Goal: Navigation & Orientation: Find specific page/section

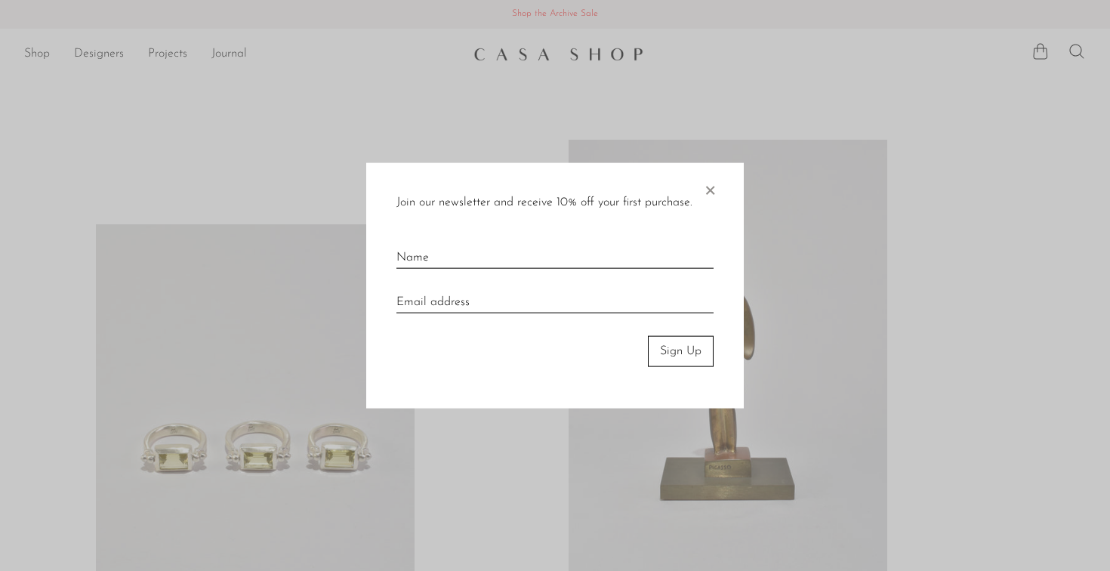
click at [717, 186] on div "Join our newsletter and receive 10% off your first purchase. × Sign Up" at bounding box center [554, 285] width 377 height 245
click at [712, 186] on span "×" at bounding box center [709, 187] width 15 height 48
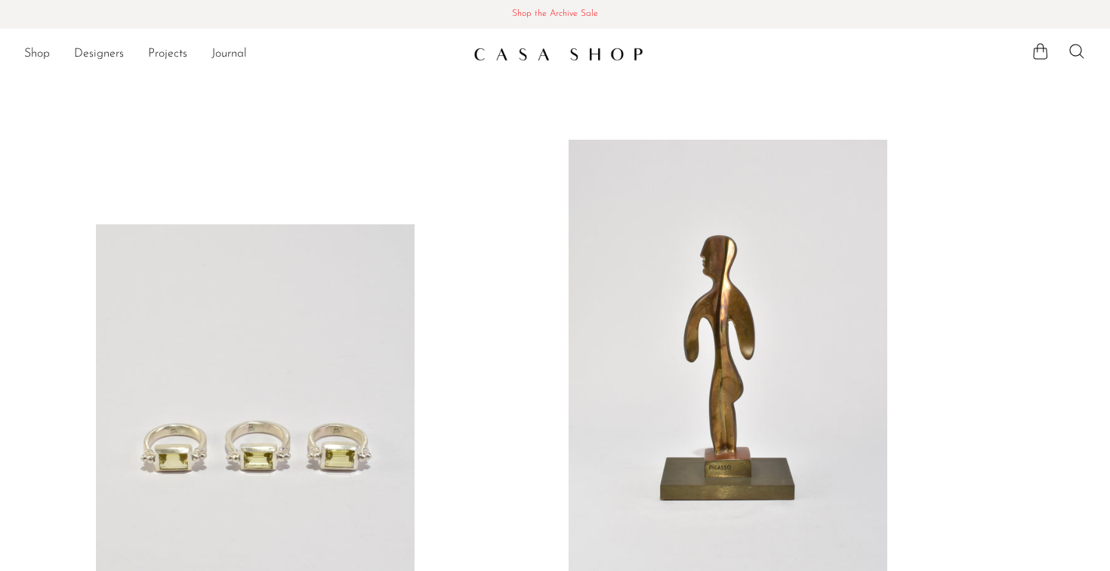
click at [572, 17] on span "Shop the Archive Sale" at bounding box center [555, 14] width 1086 height 17
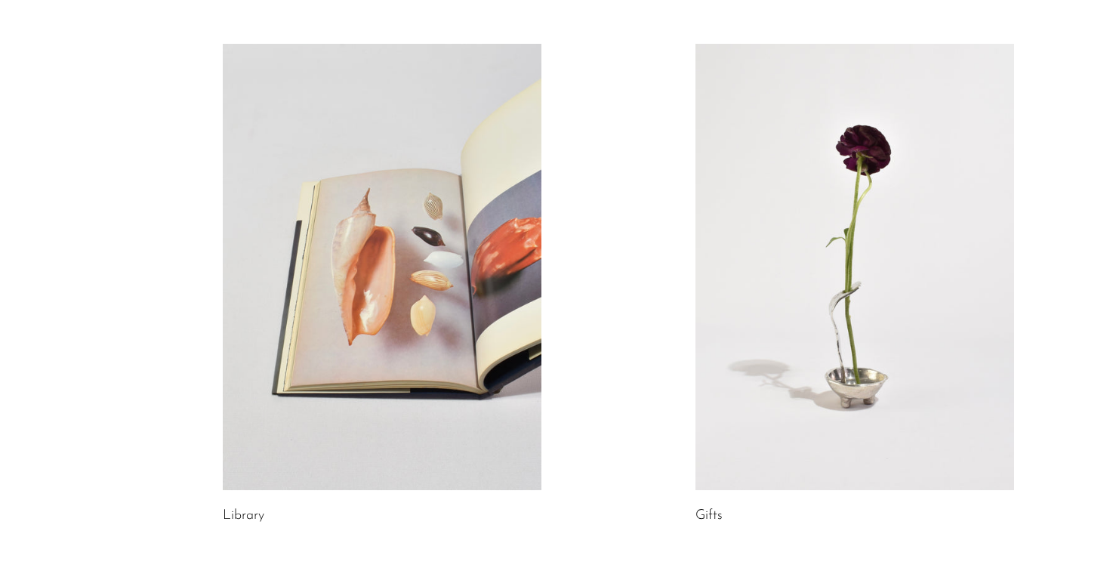
scroll to position [728, 0]
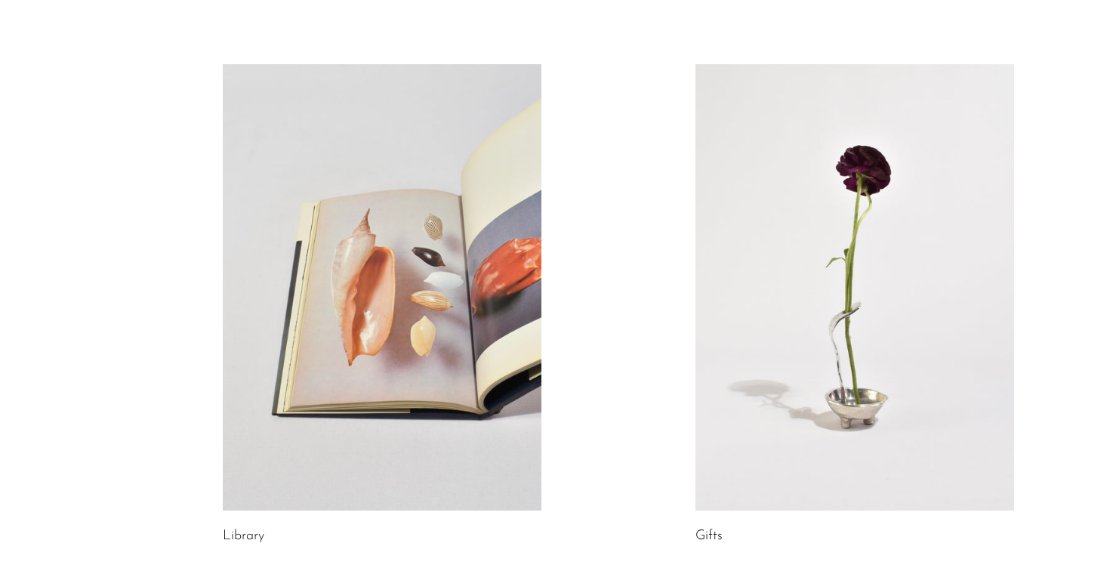
click at [877, 347] on link at bounding box center [854, 287] width 319 height 446
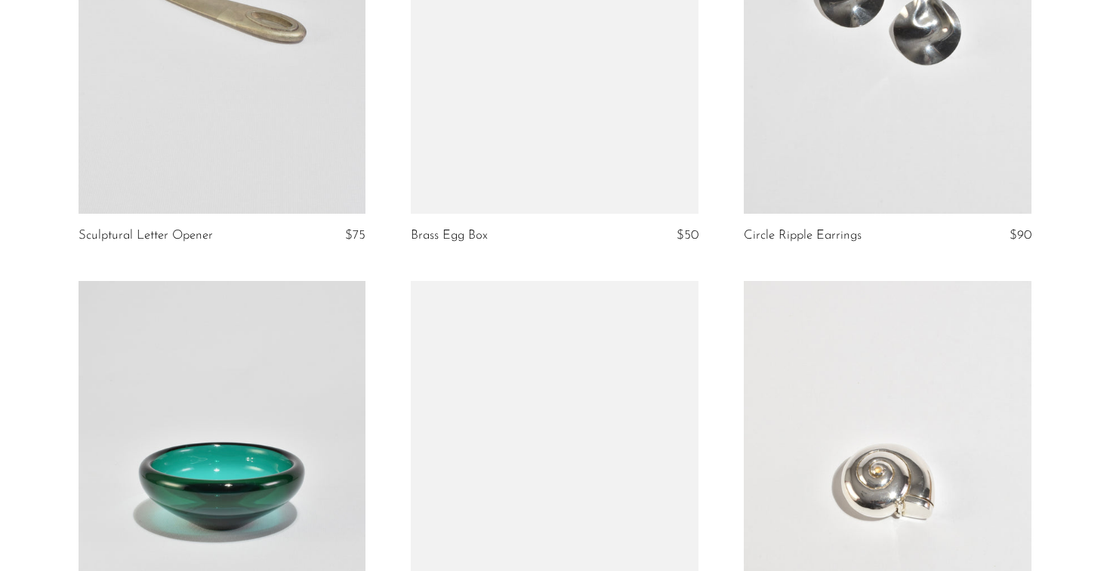
scroll to position [1872, 0]
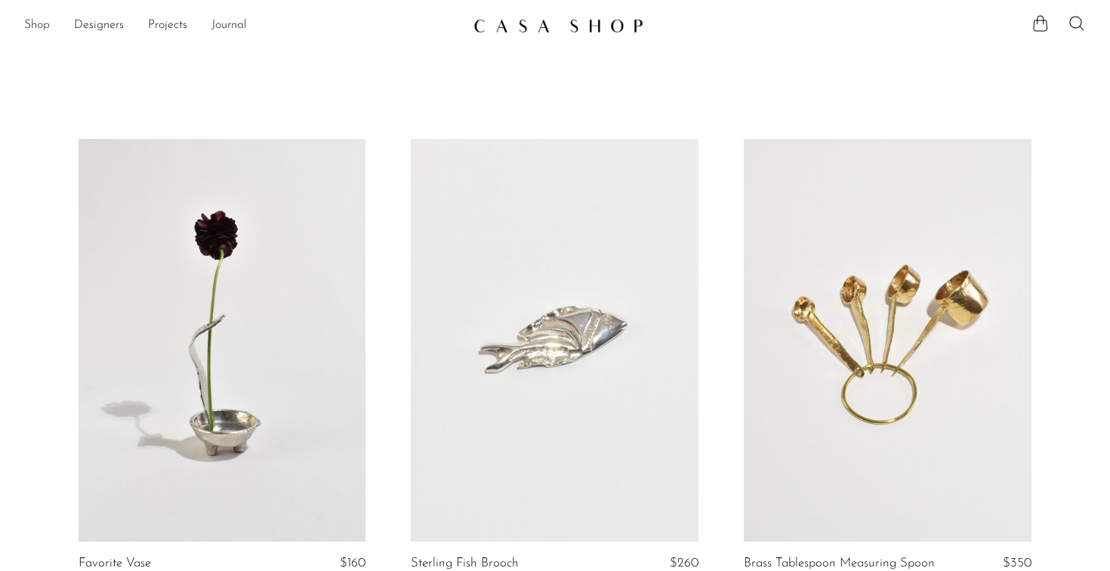
click at [39, 22] on link "Shop" at bounding box center [37, 26] width 26 height 20
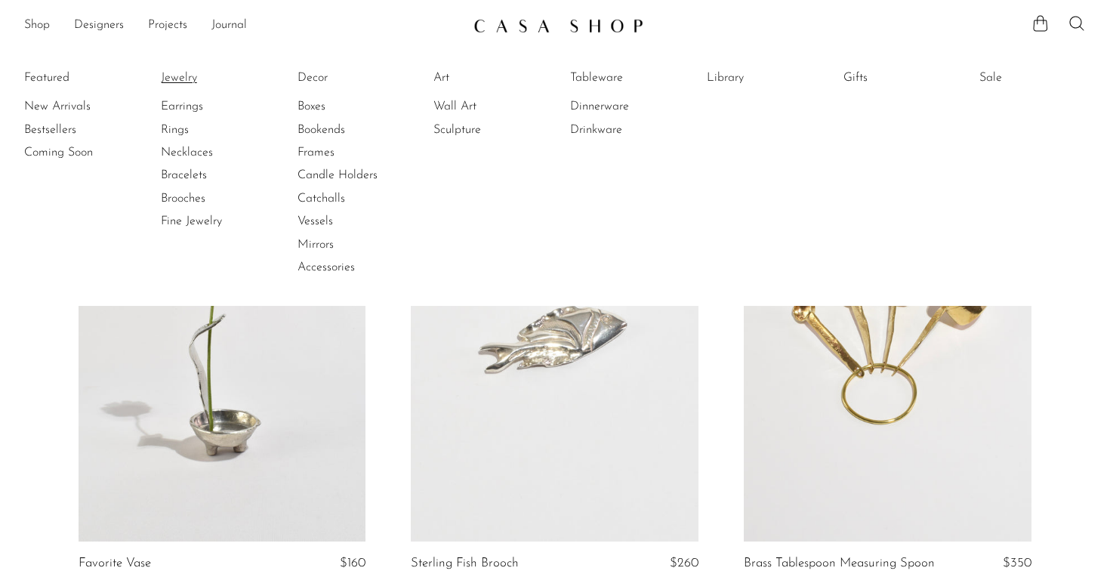
click at [192, 74] on link "Jewelry" at bounding box center [217, 77] width 113 height 17
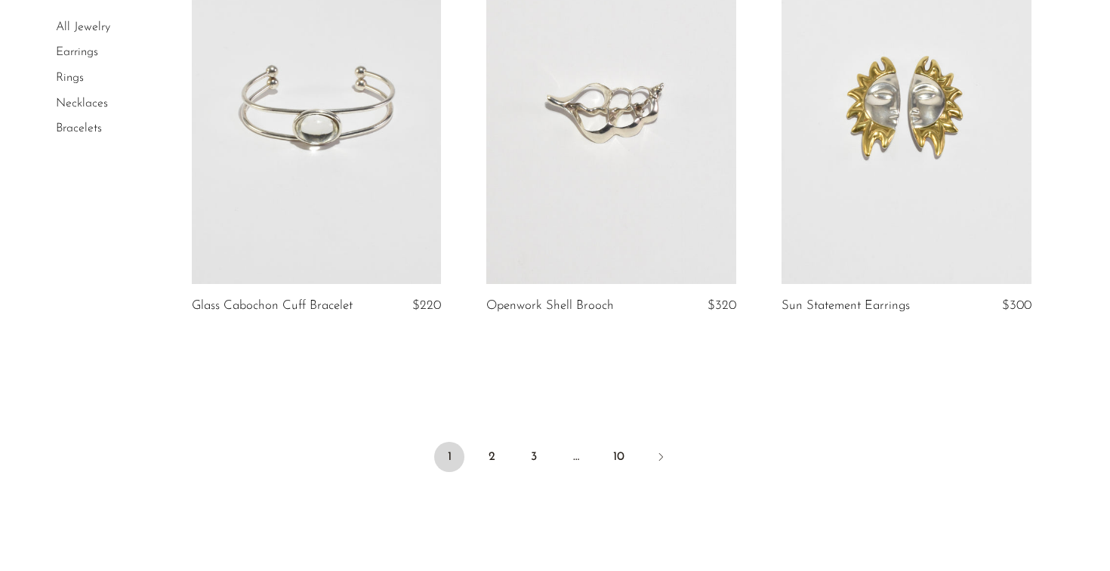
scroll to position [4820, 0]
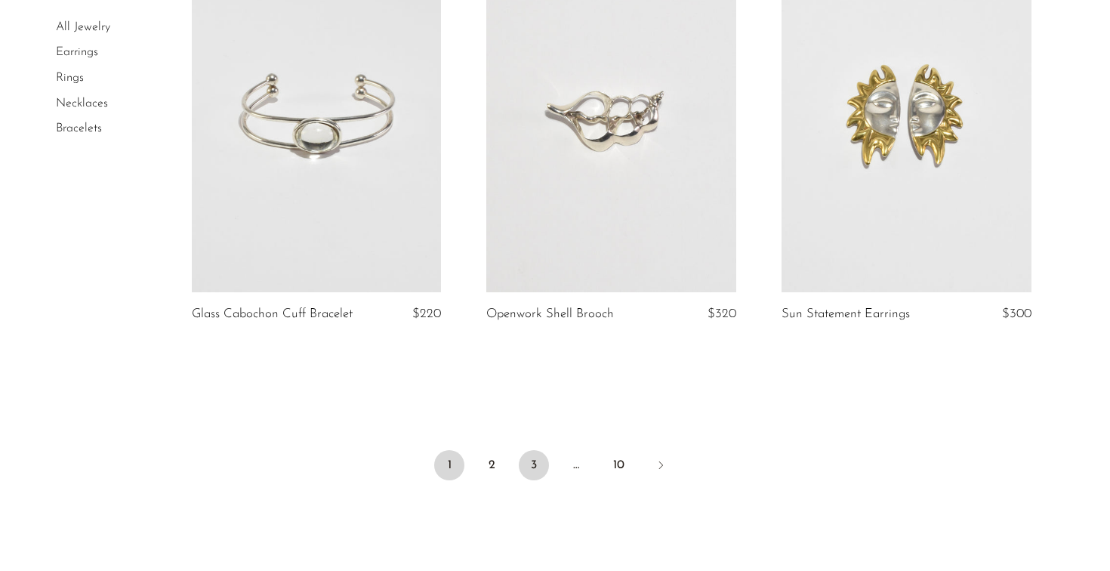
click at [533, 454] on link "3" at bounding box center [534, 465] width 30 height 30
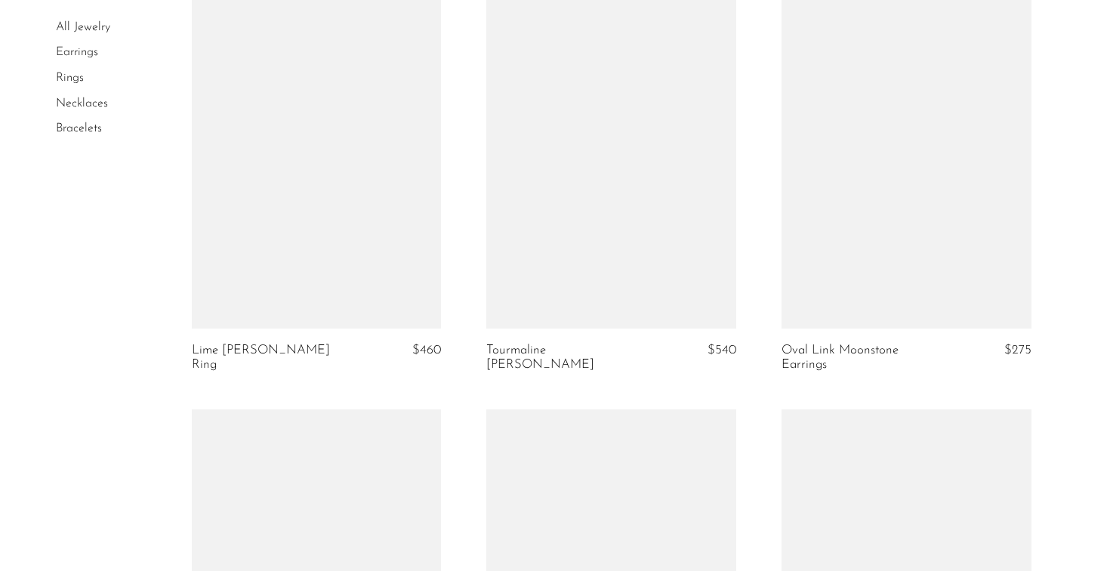
scroll to position [4132, 0]
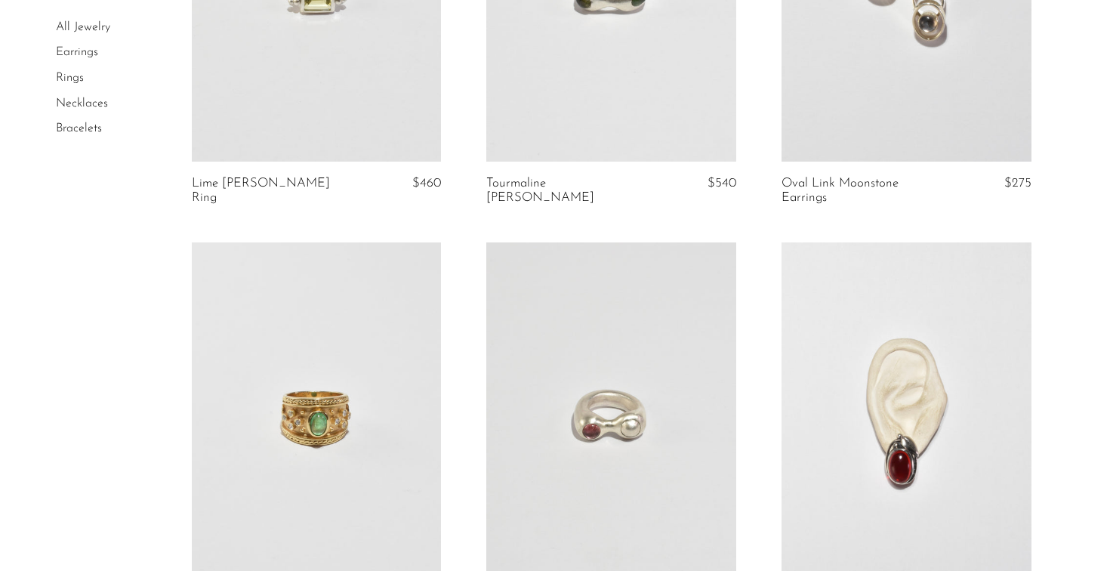
click at [642, 361] on link at bounding box center [611, 417] width 250 height 350
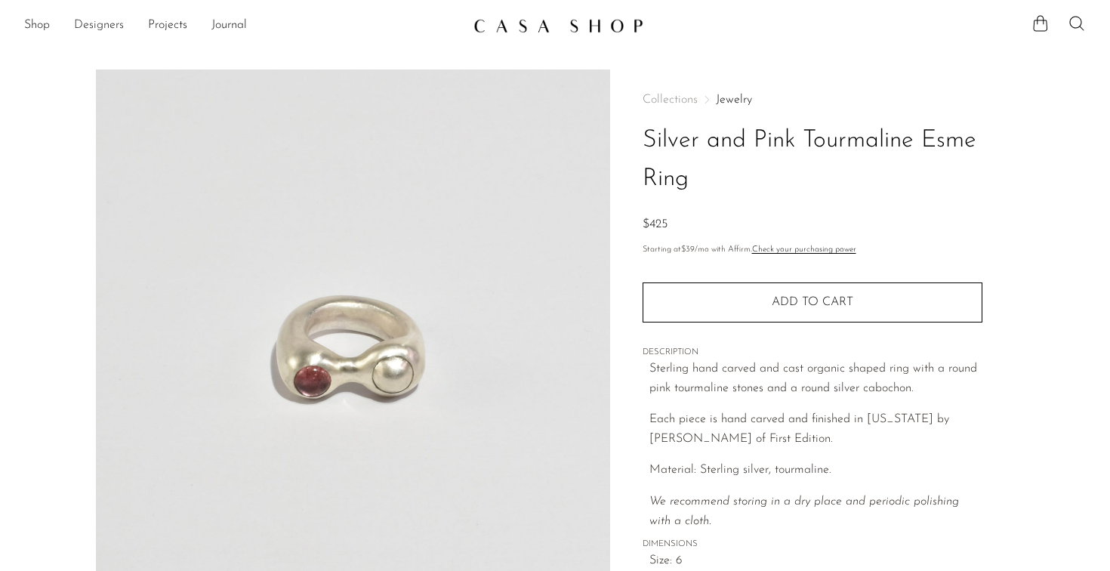
click at [106, 24] on link "Designers" at bounding box center [99, 26] width 50 height 20
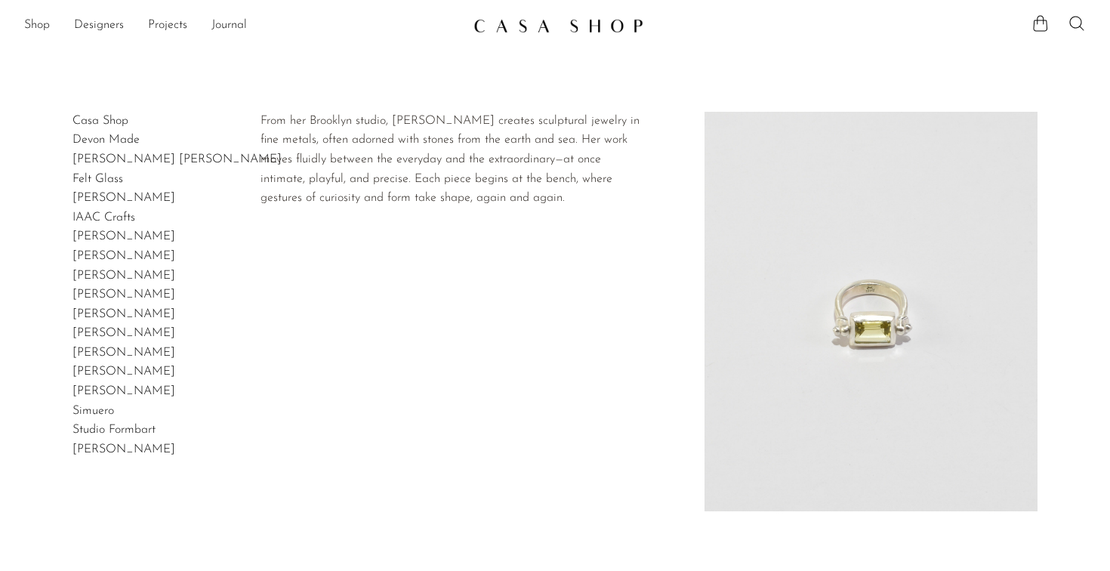
click at [94, 293] on link "[PERSON_NAME]" at bounding box center [123, 294] width 103 height 12
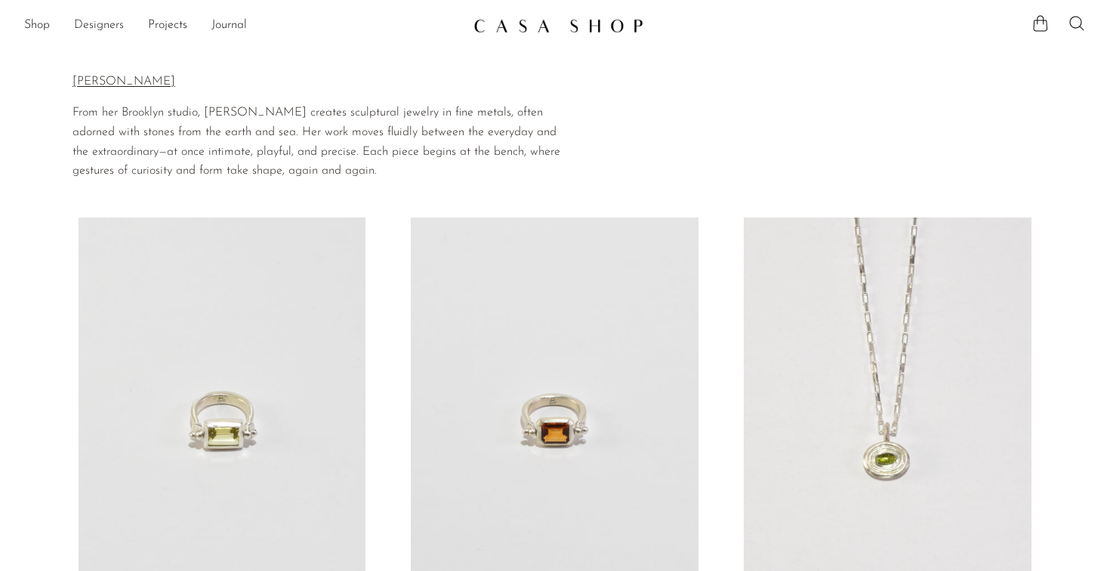
click at [102, 22] on link "Designers" at bounding box center [99, 26] width 50 height 20
